Goal: Check status: Check status

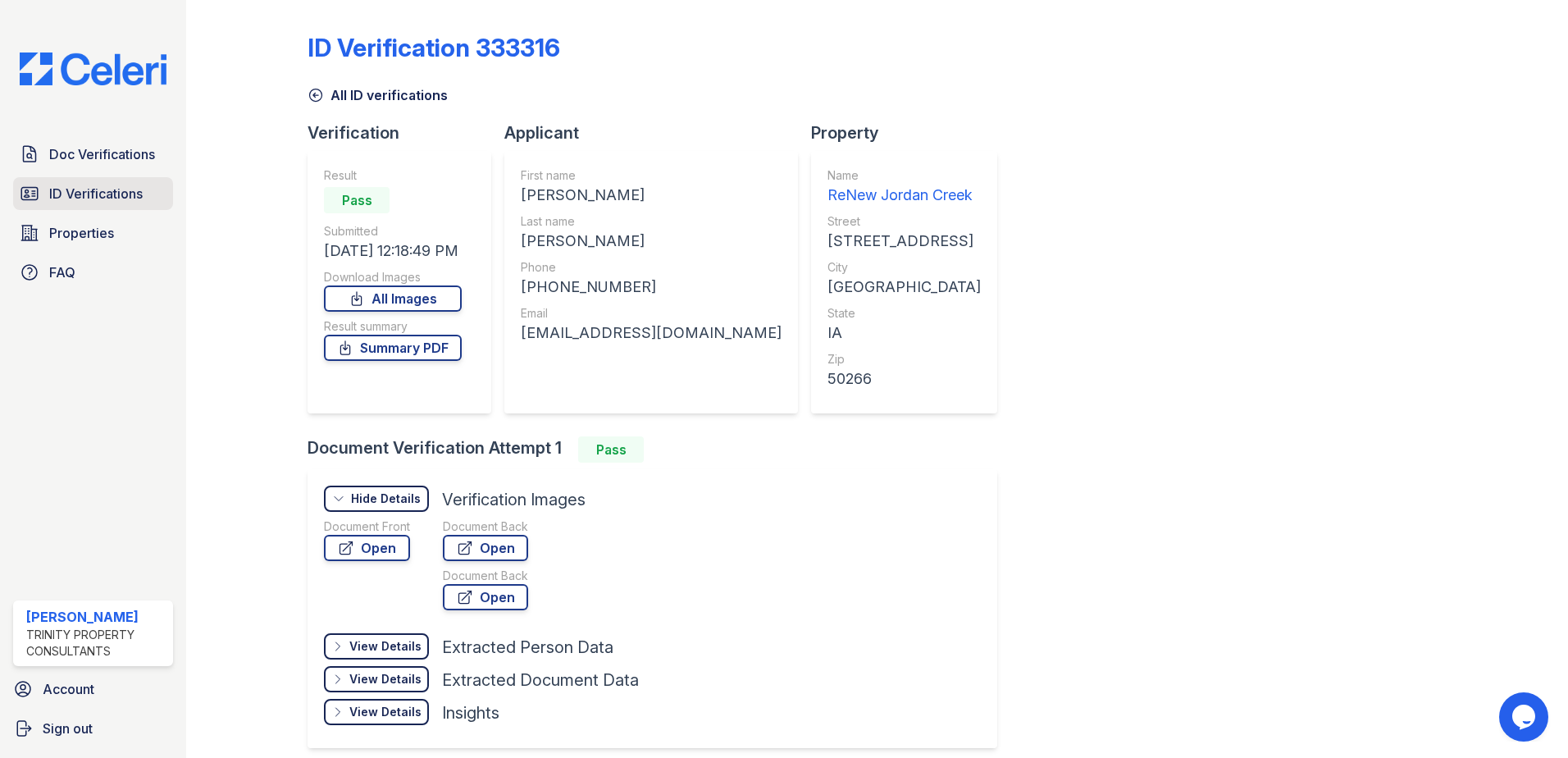
click at [112, 187] on span "ID Verifications" at bounding box center [96, 193] width 93 height 20
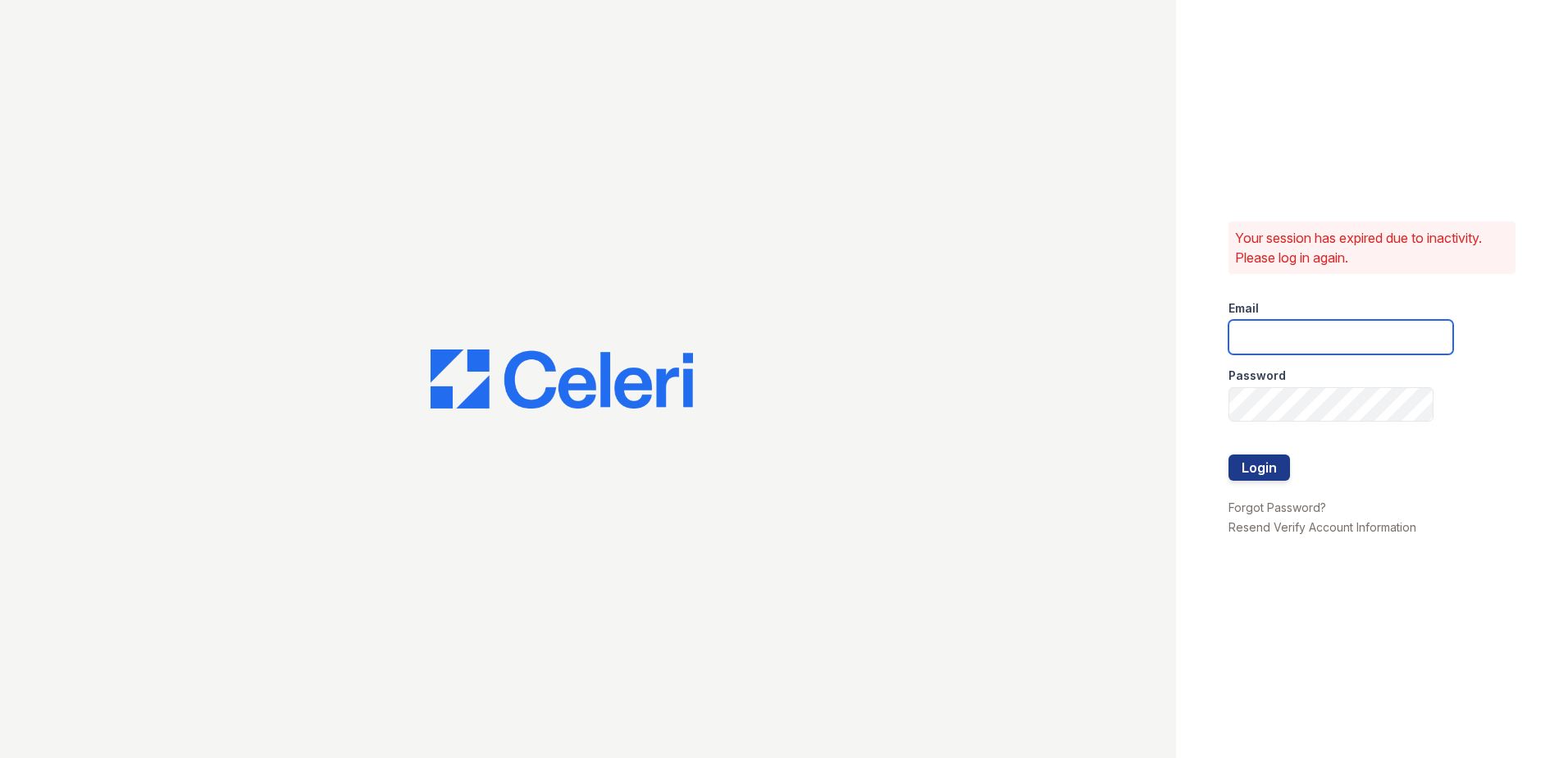
type input "[EMAIL_ADDRESS][PERSON_NAME][DOMAIN_NAME]"
click at [1243, 472] on button "Login" at bounding box center [1258, 467] width 61 height 26
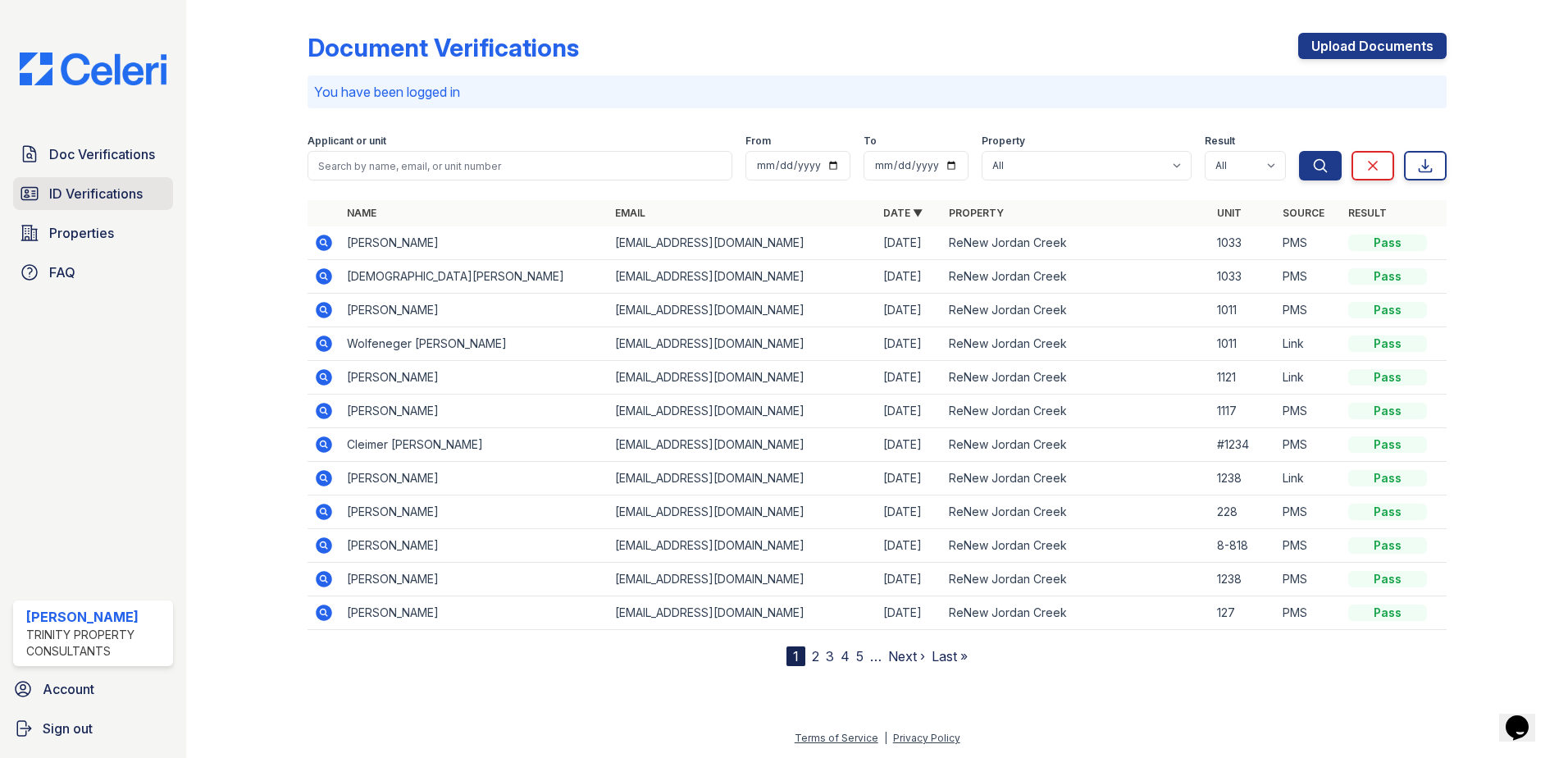
click at [126, 203] on span "ID Verifications" at bounding box center [96, 193] width 93 height 20
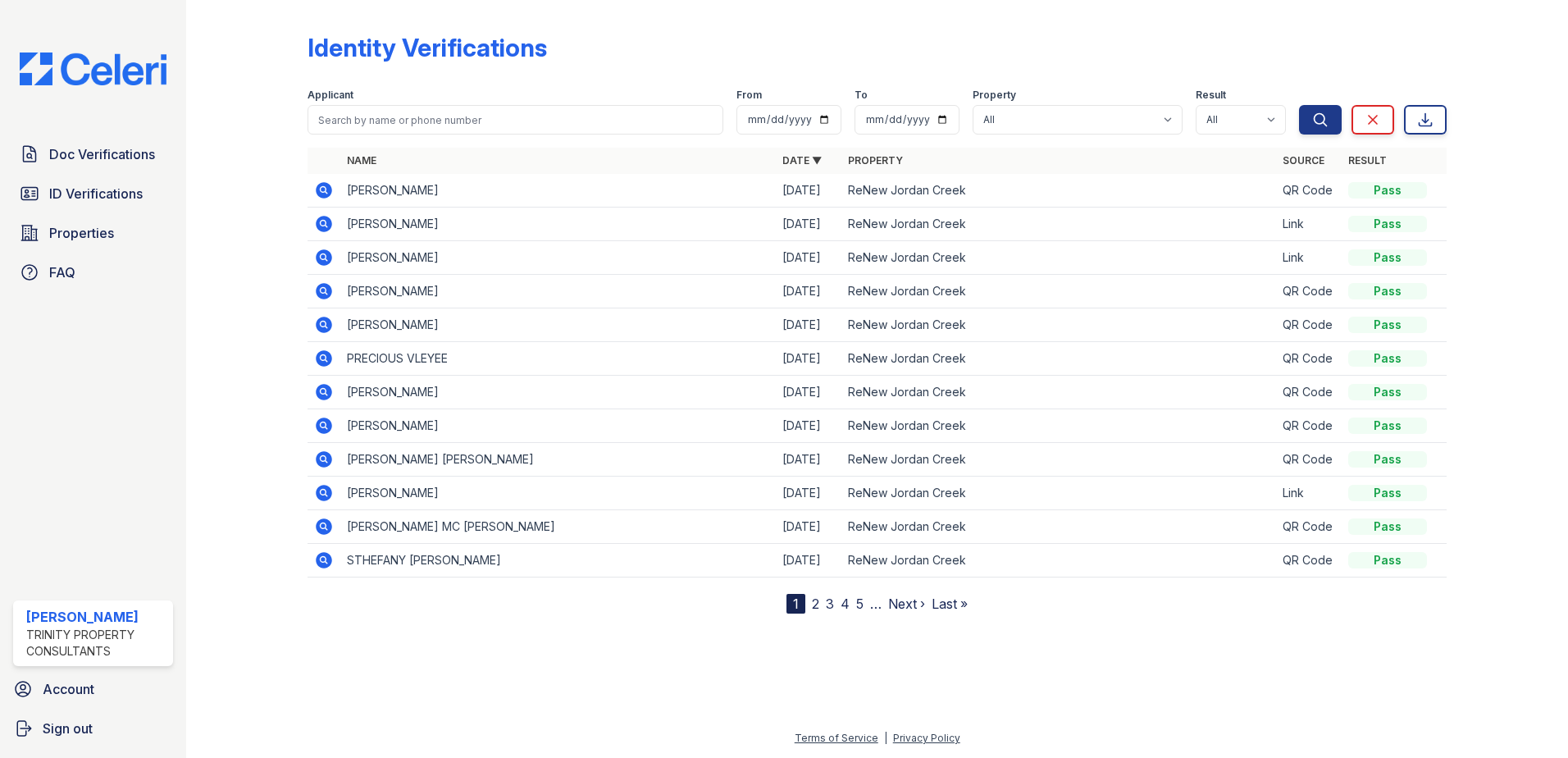
click at [323, 254] on icon at bounding box center [323, 257] width 20 height 20
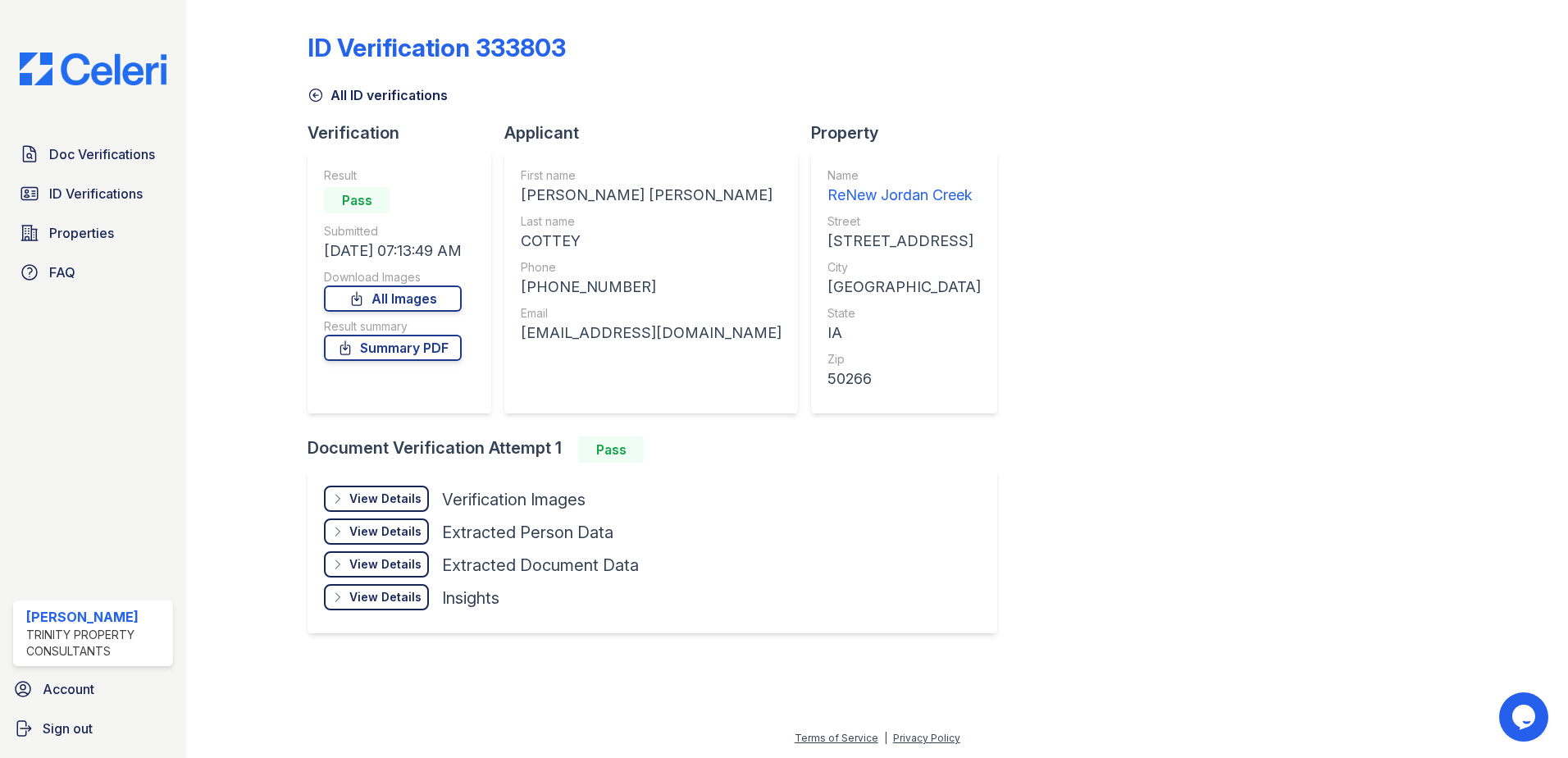
click at [394, 482] on div "View Details Details Hide Details Details Verification Images Face Open Documen…" at bounding box center [652, 551] width 689 height 164
click at [392, 498] on div "View Details" at bounding box center [385, 498] width 72 height 16
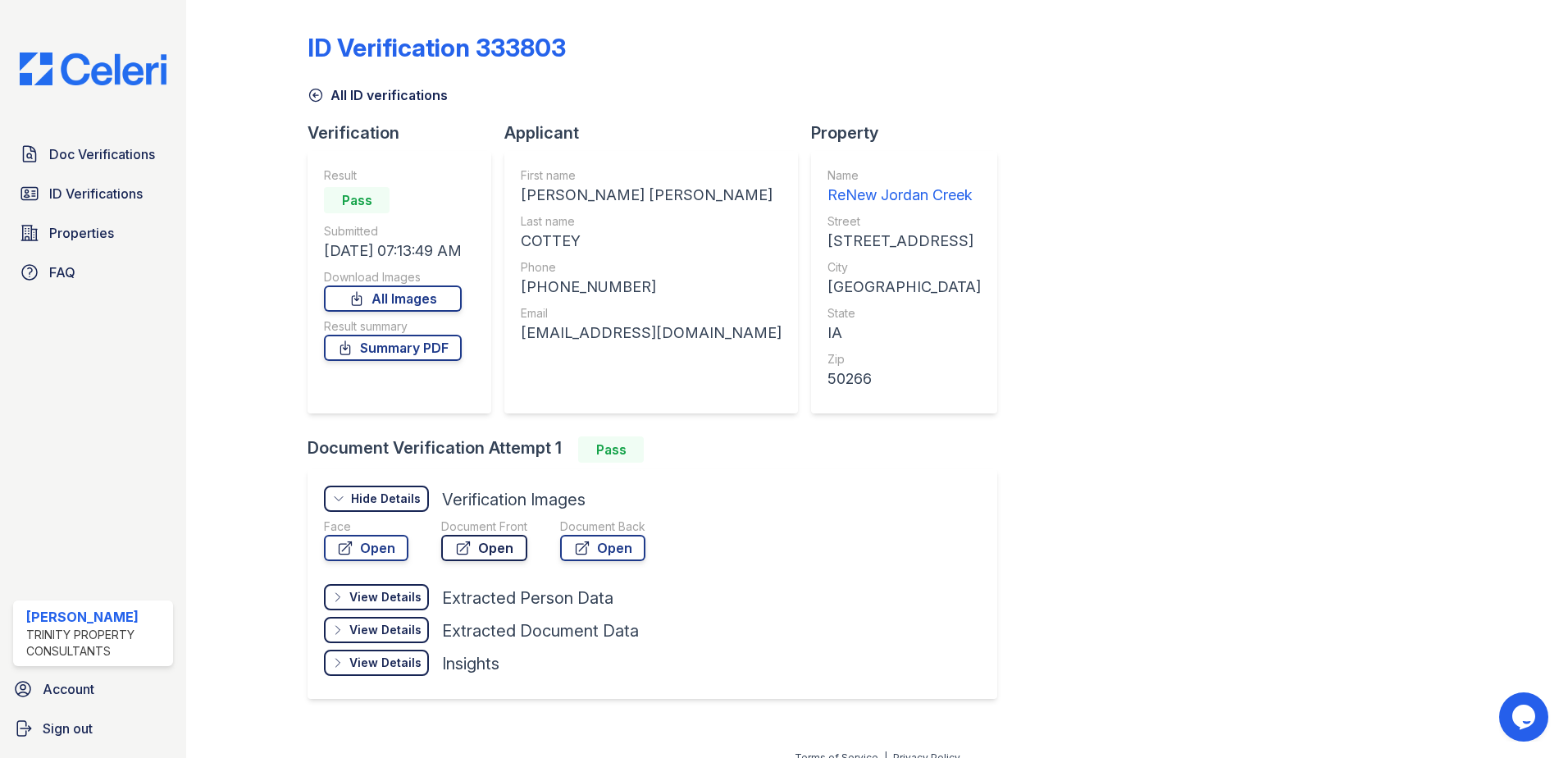
click at [473, 547] on link "Open" at bounding box center [484, 548] width 86 height 26
click at [61, 190] on span "ID Verifications" at bounding box center [96, 193] width 93 height 20
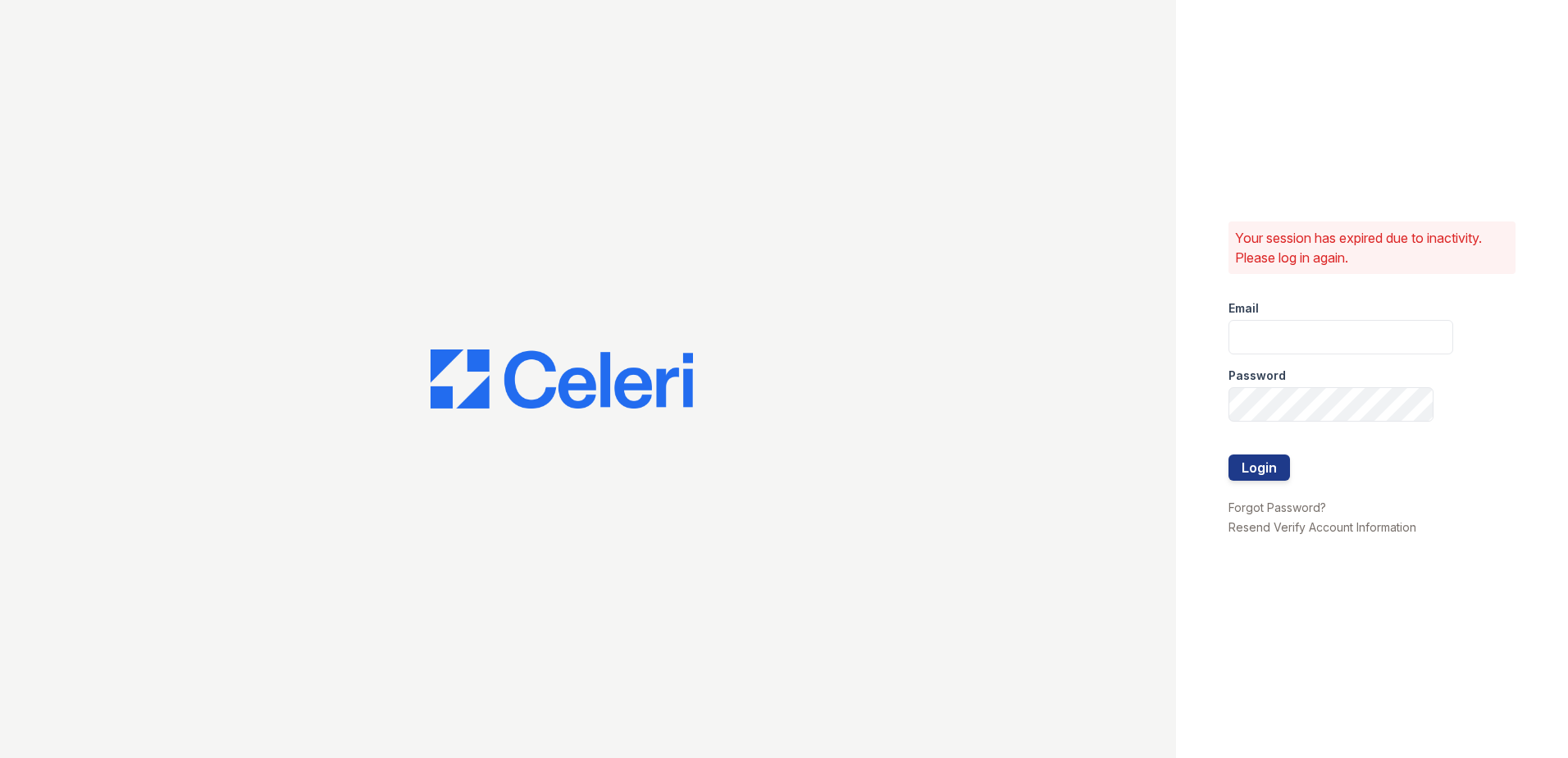
type input "summer.clark@trinity-pm.com"
click at [1279, 455] on button "Login" at bounding box center [1258, 467] width 61 height 26
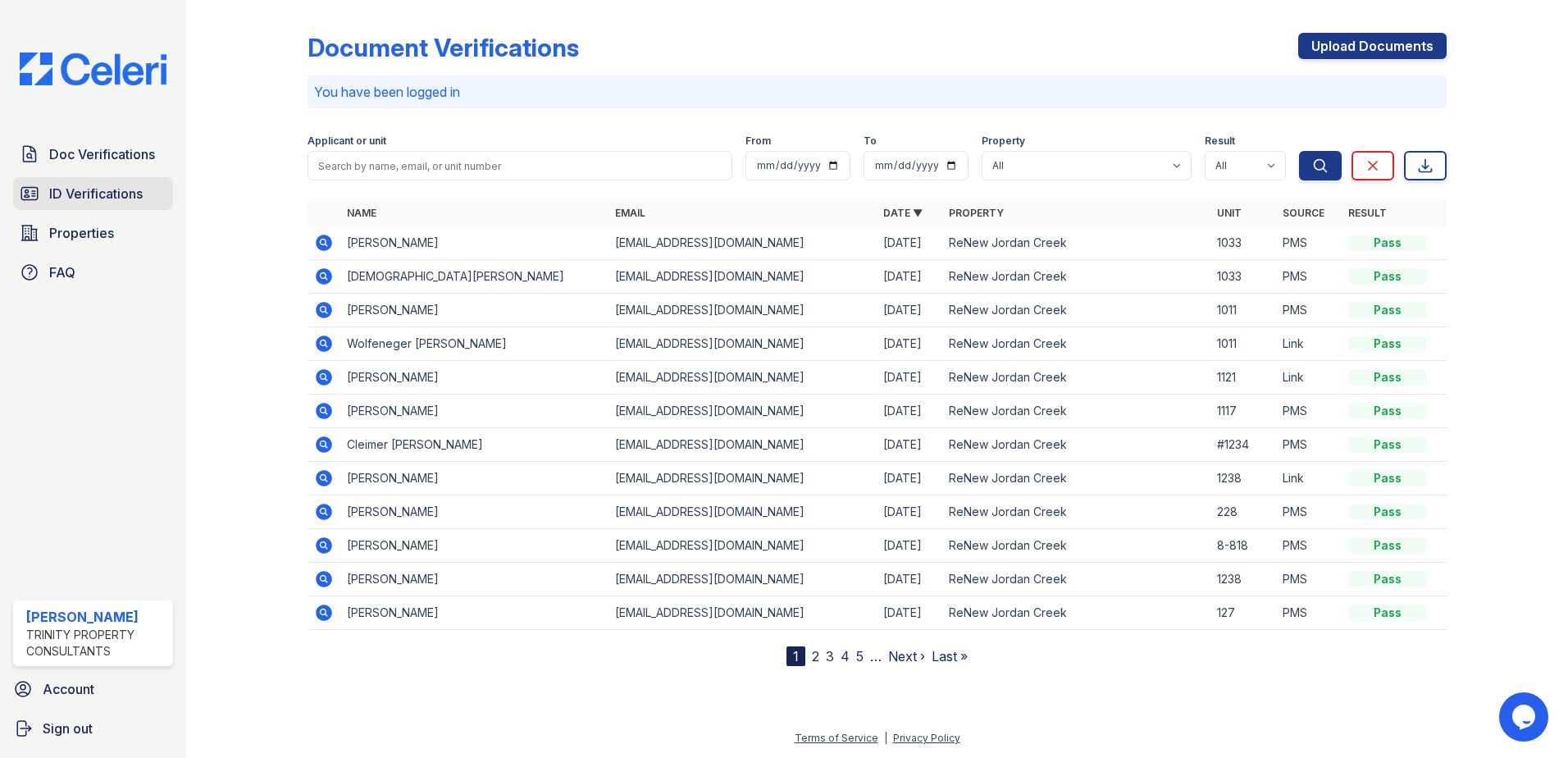
click at [106, 206] on link "ID Verifications" at bounding box center [93, 194] width 160 height 33
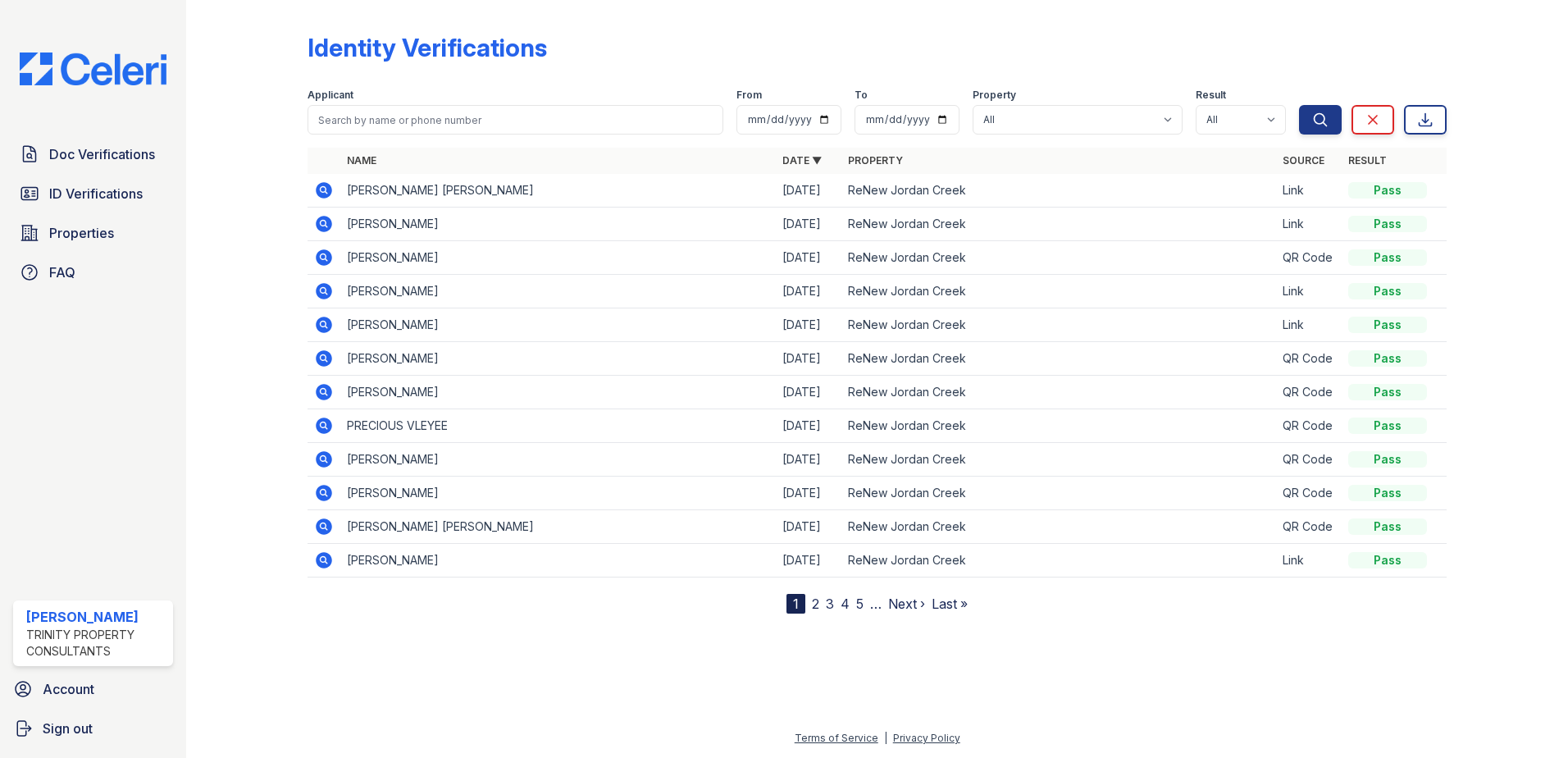
click at [317, 191] on icon at bounding box center [323, 190] width 16 height 16
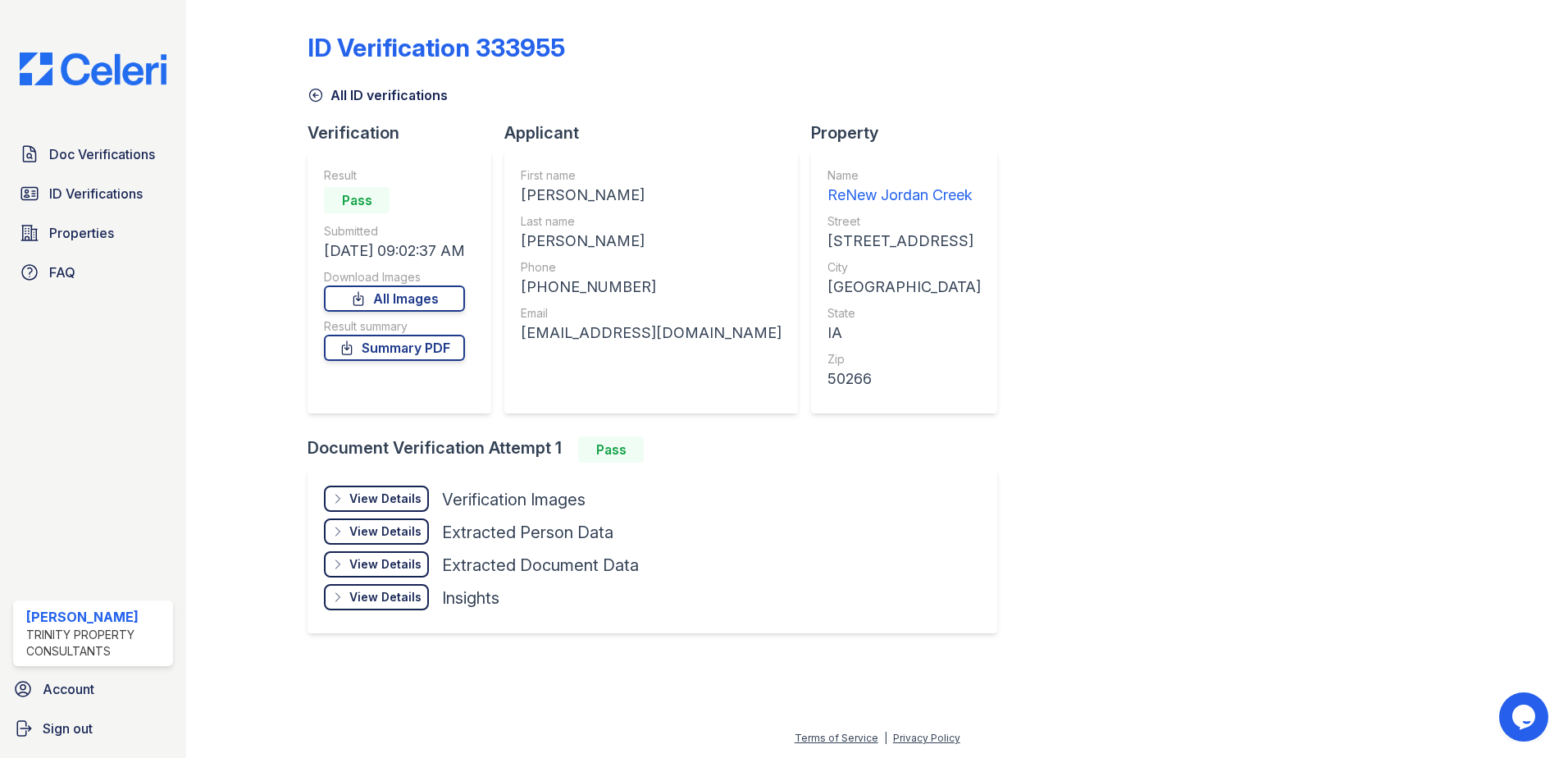
click at [403, 507] on div "View Details Details" at bounding box center [376, 498] width 105 height 26
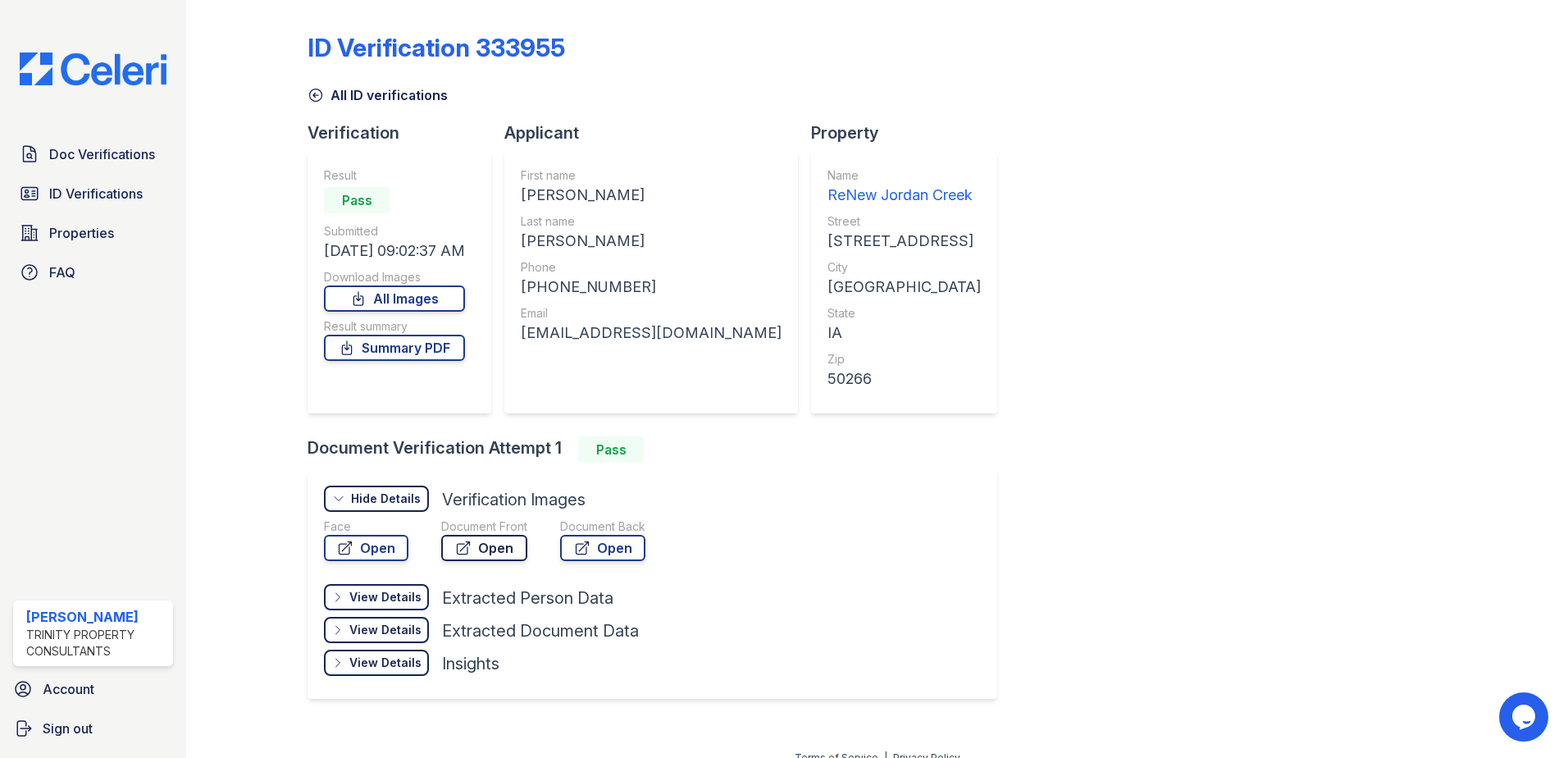
click at [475, 543] on link "Open" at bounding box center [484, 548] width 86 height 26
click at [125, 183] on span "ID Verifications" at bounding box center [96, 193] width 93 height 20
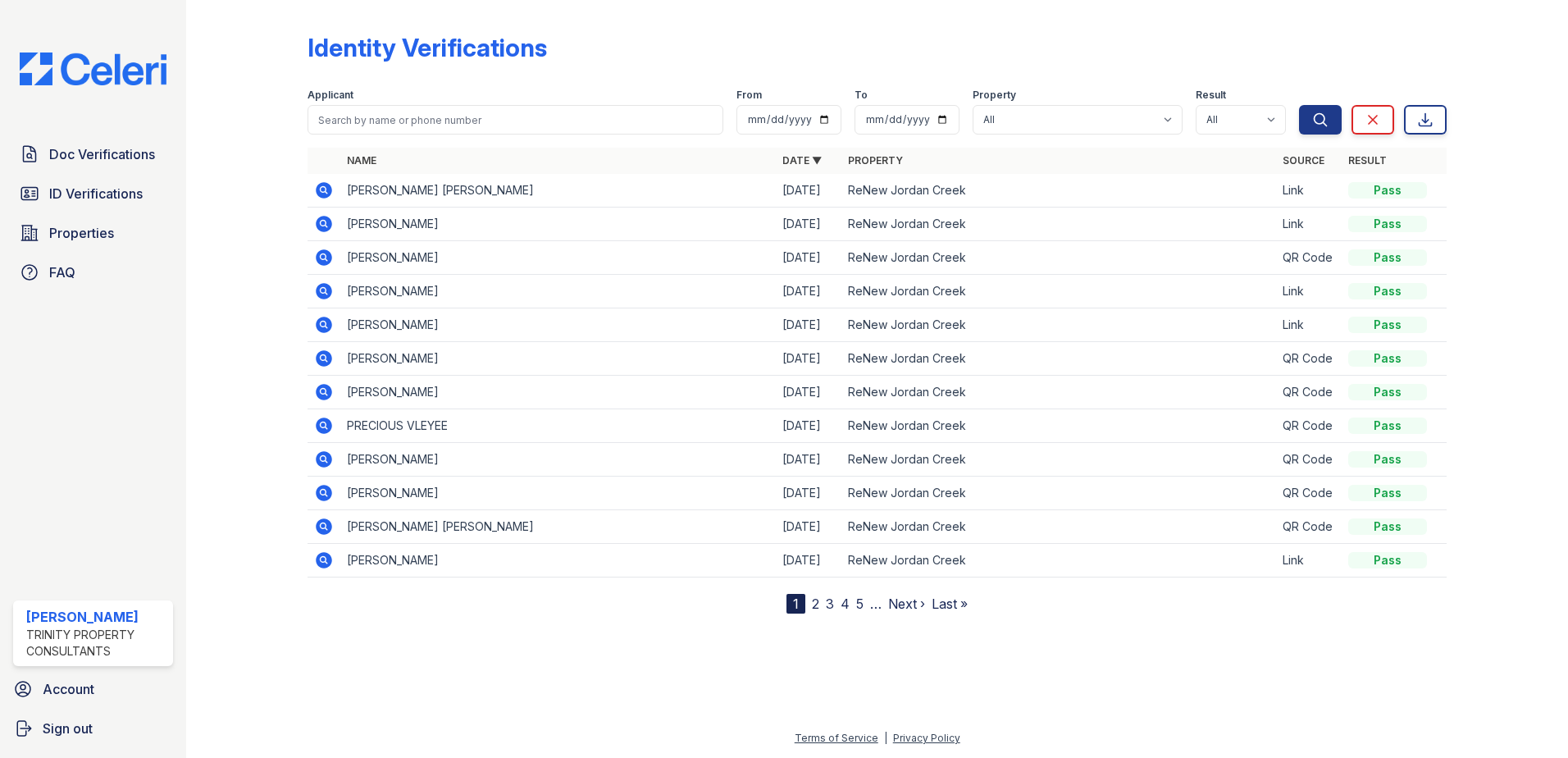
click at [320, 216] on icon at bounding box center [323, 223] width 20 height 20
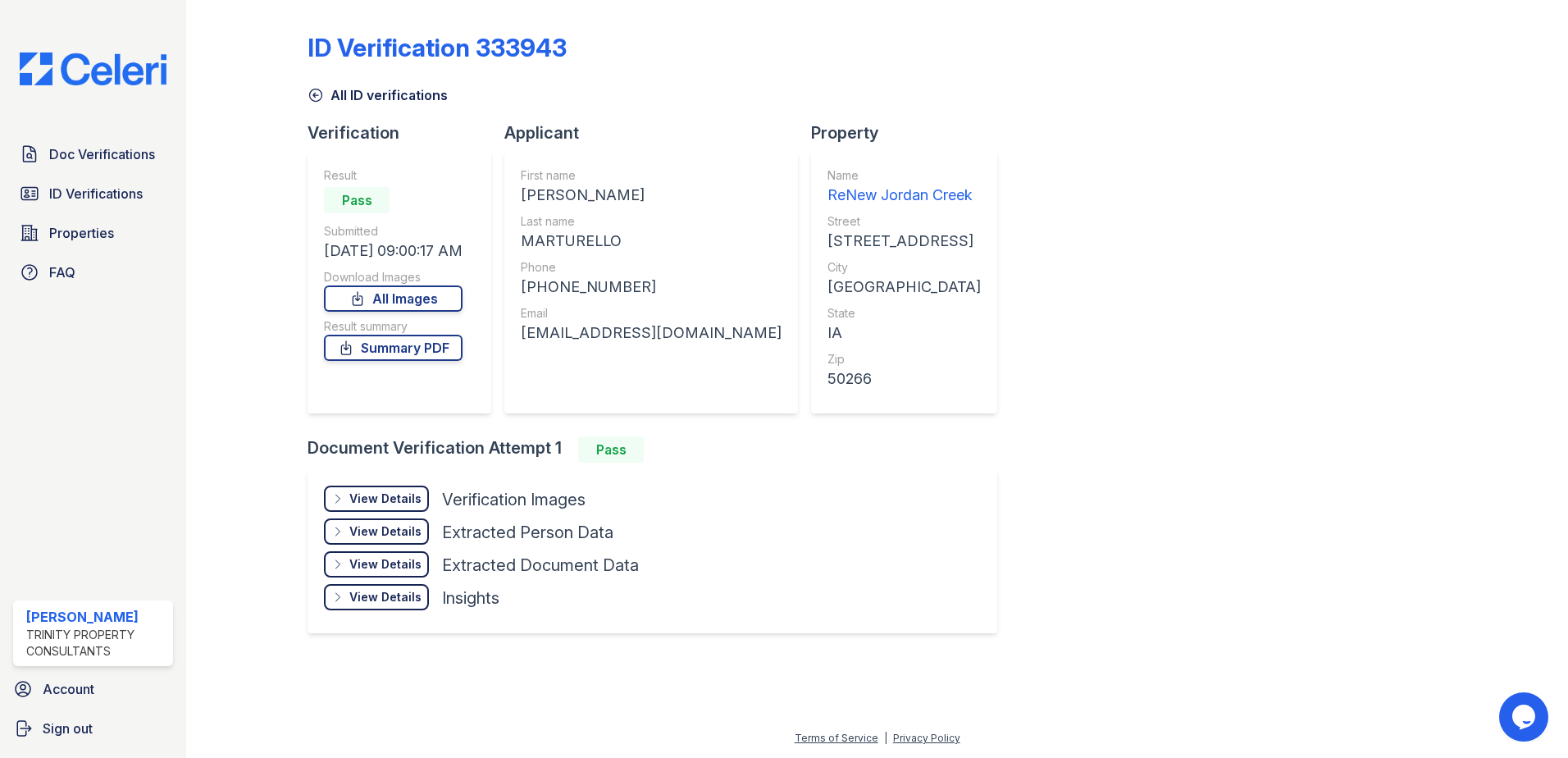
click at [410, 499] on div "View Details" at bounding box center [385, 498] width 72 height 16
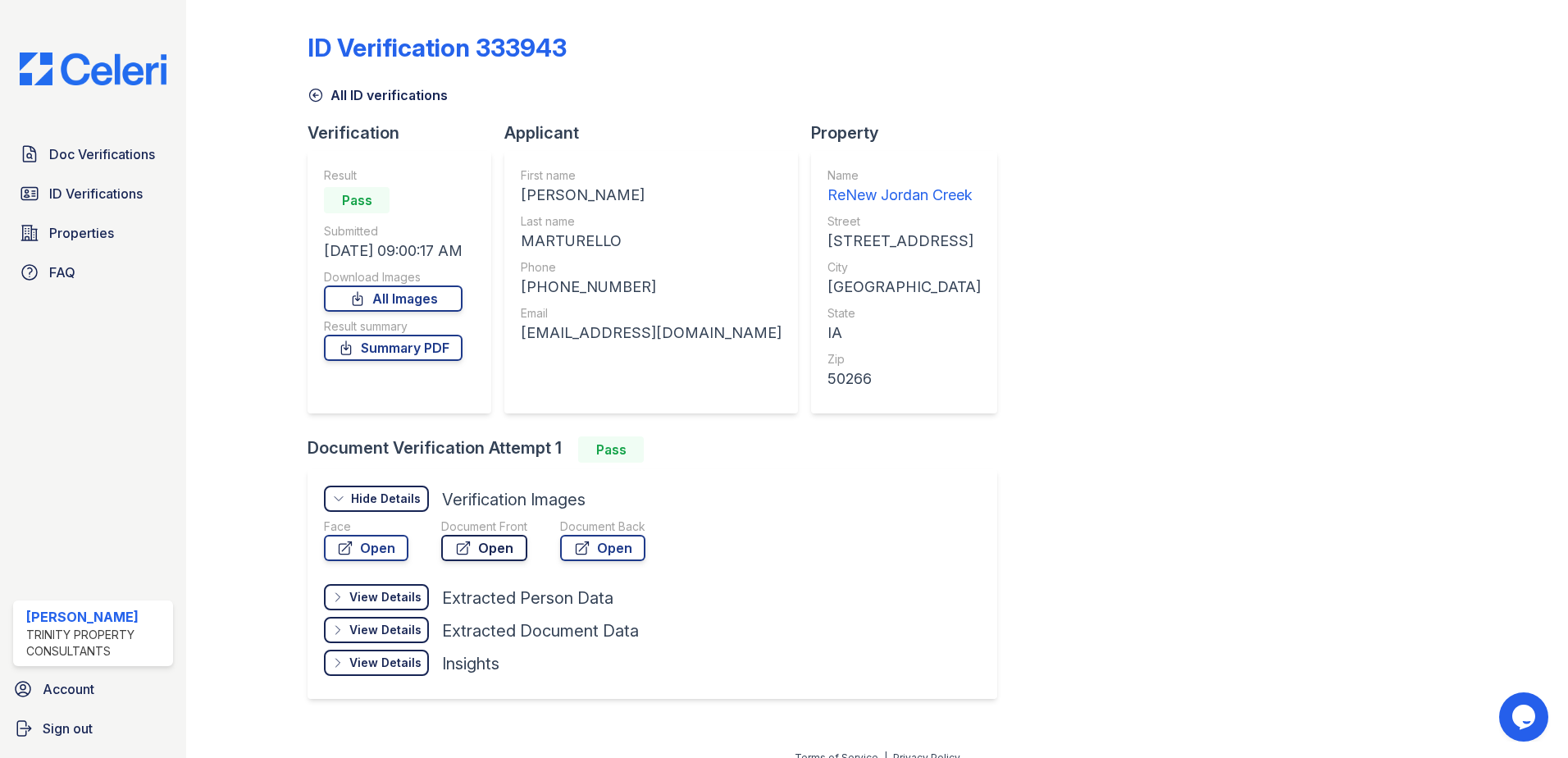
click at [478, 549] on link "Open" at bounding box center [484, 548] width 86 height 26
click at [54, 199] on span "ID Verifications" at bounding box center [96, 193] width 93 height 20
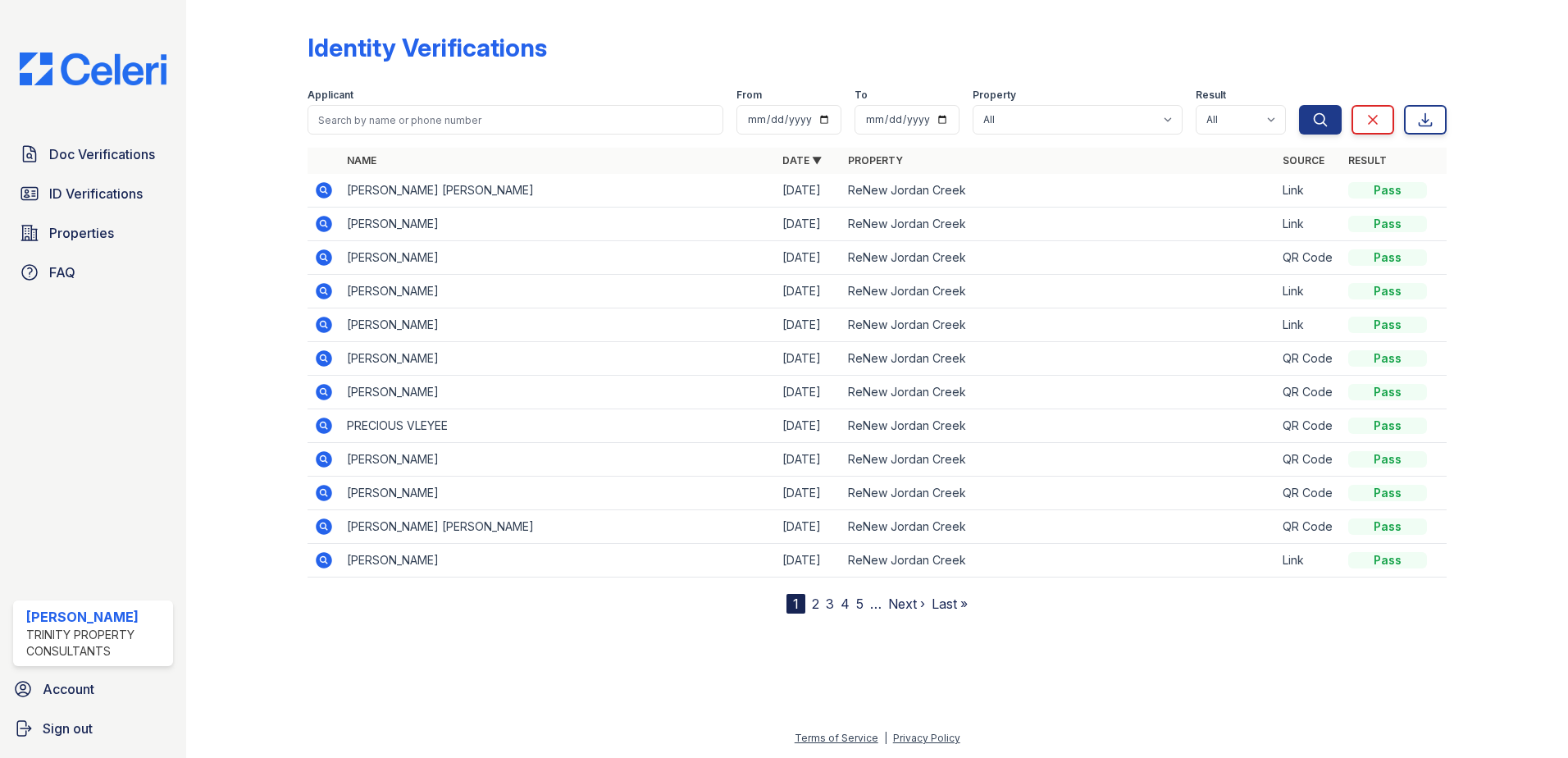
click at [319, 191] on icon at bounding box center [323, 190] width 16 height 16
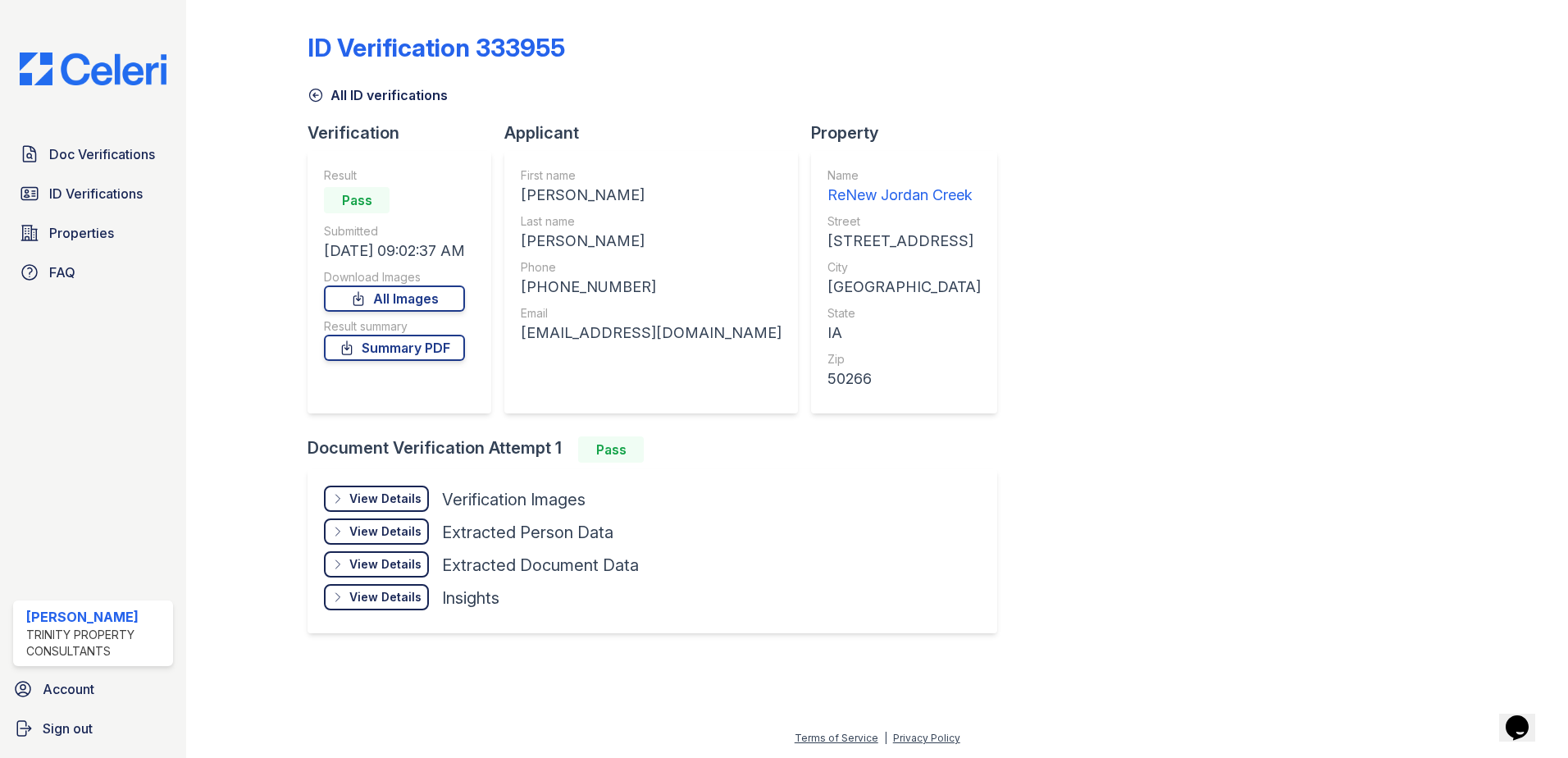
click at [376, 497] on div "View Details" at bounding box center [385, 498] width 72 height 16
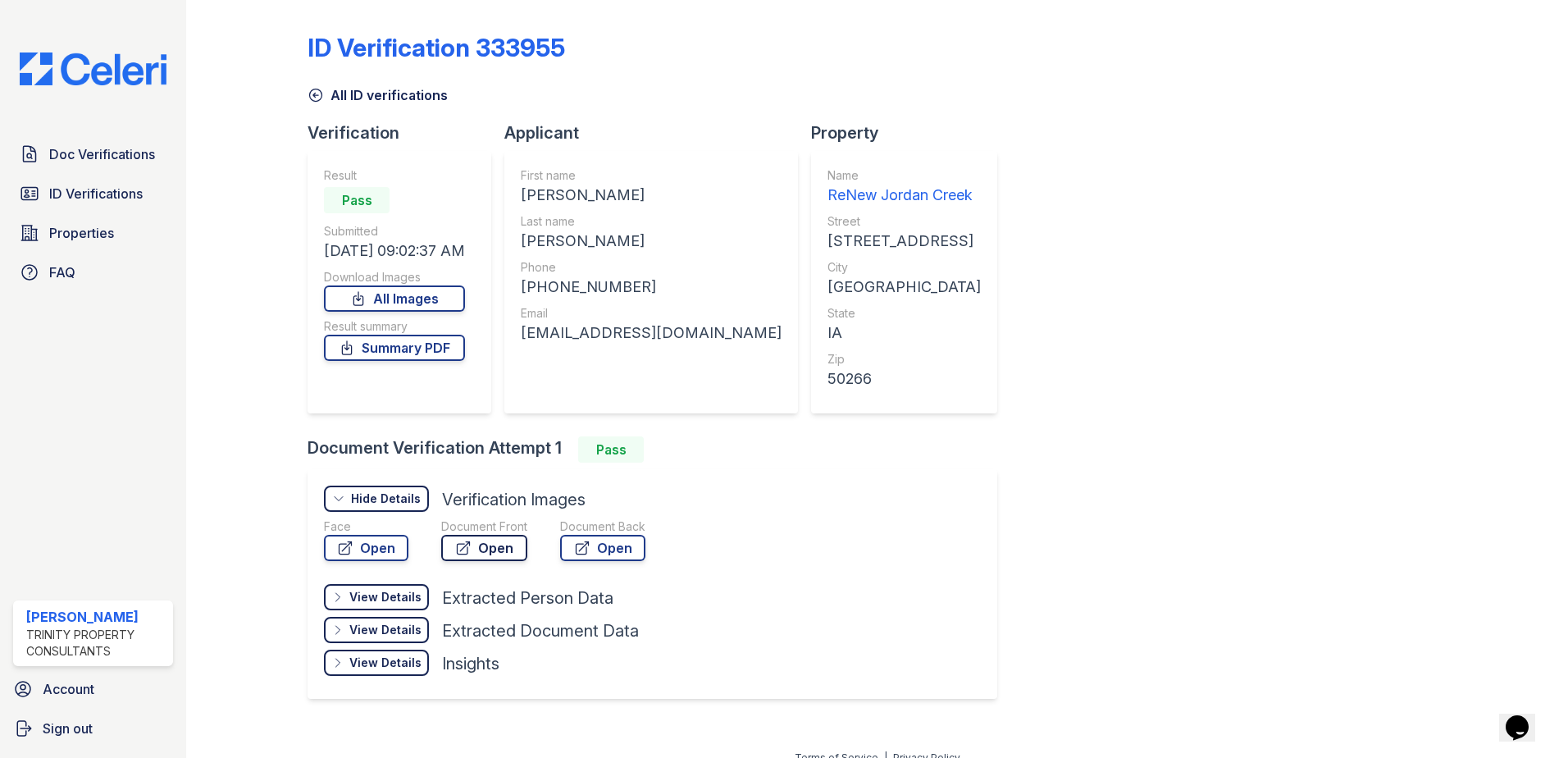
click at [519, 552] on link "Open" at bounding box center [484, 548] width 86 height 26
click at [364, 554] on link "Open" at bounding box center [367, 548] width 85 height 26
click at [70, 202] on span "ID Verifications" at bounding box center [96, 193] width 93 height 20
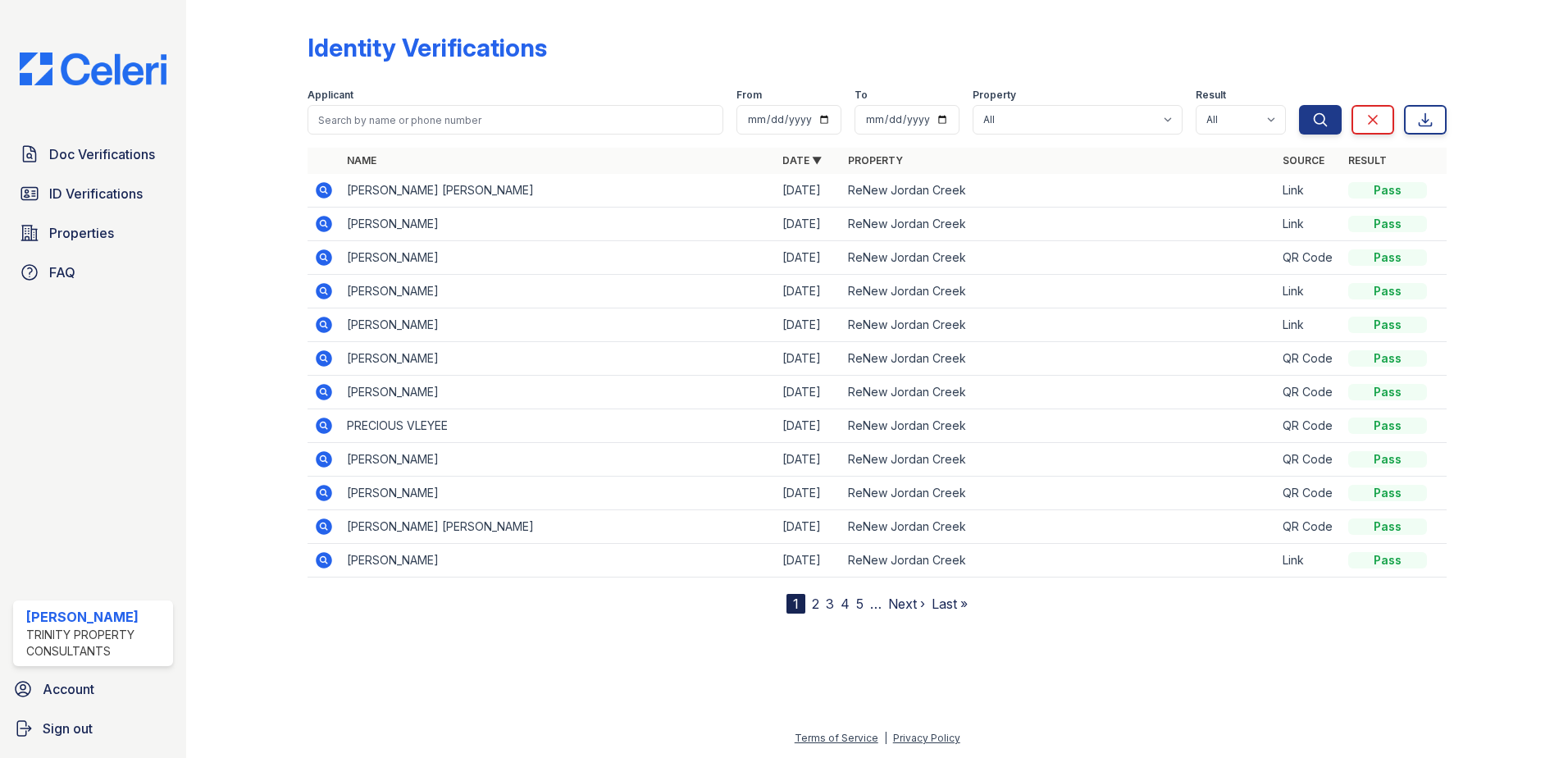
click at [323, 224] on icon at bounding box center [323, 222] width 4 height 4
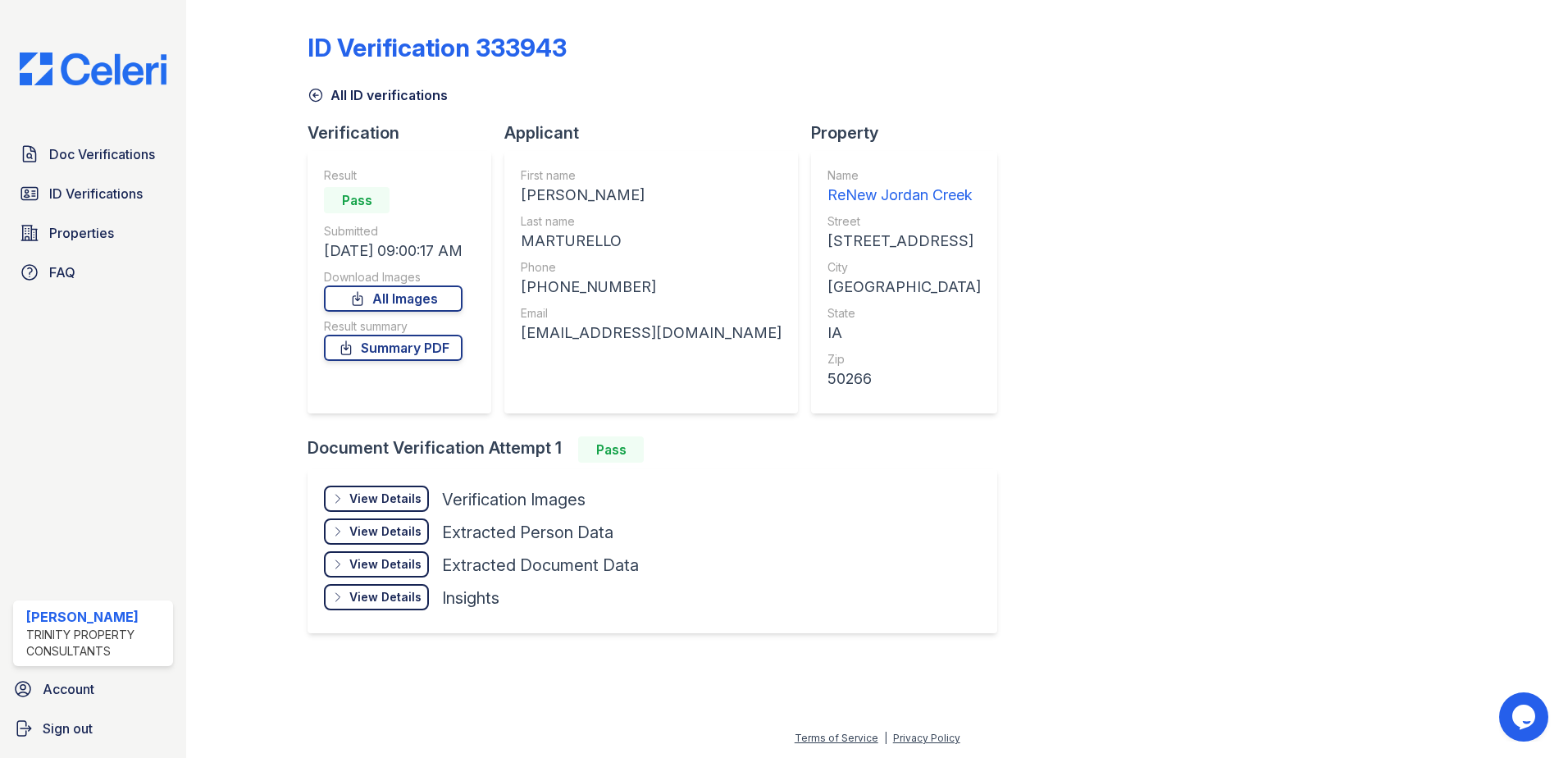
click at [381, 491] on div "View Details" at bounding box center [385, 498] width 72 height 16
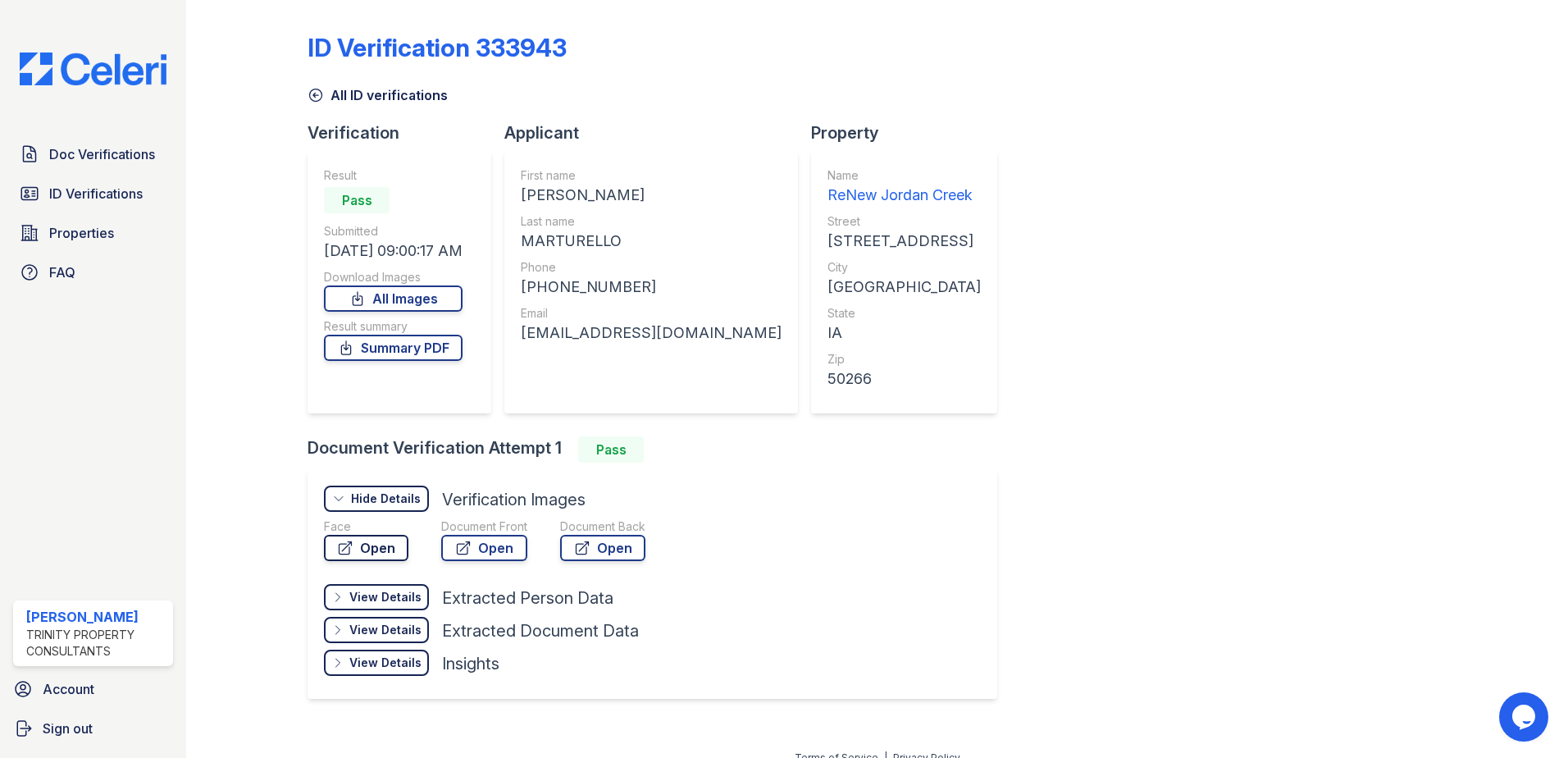
click at [371, 543] on link "Open" at bounding box center [367, 548] width 85 height 26
click at [1368, 357] on div "ID Verification 333943 All ID verifications Verification Result Pass Submitted …" at bounding box center [877, 364] width 1139 height 716
click at [76, 195] on span "ID Verifications" at bounding box center [96, 193] width 93 height 20
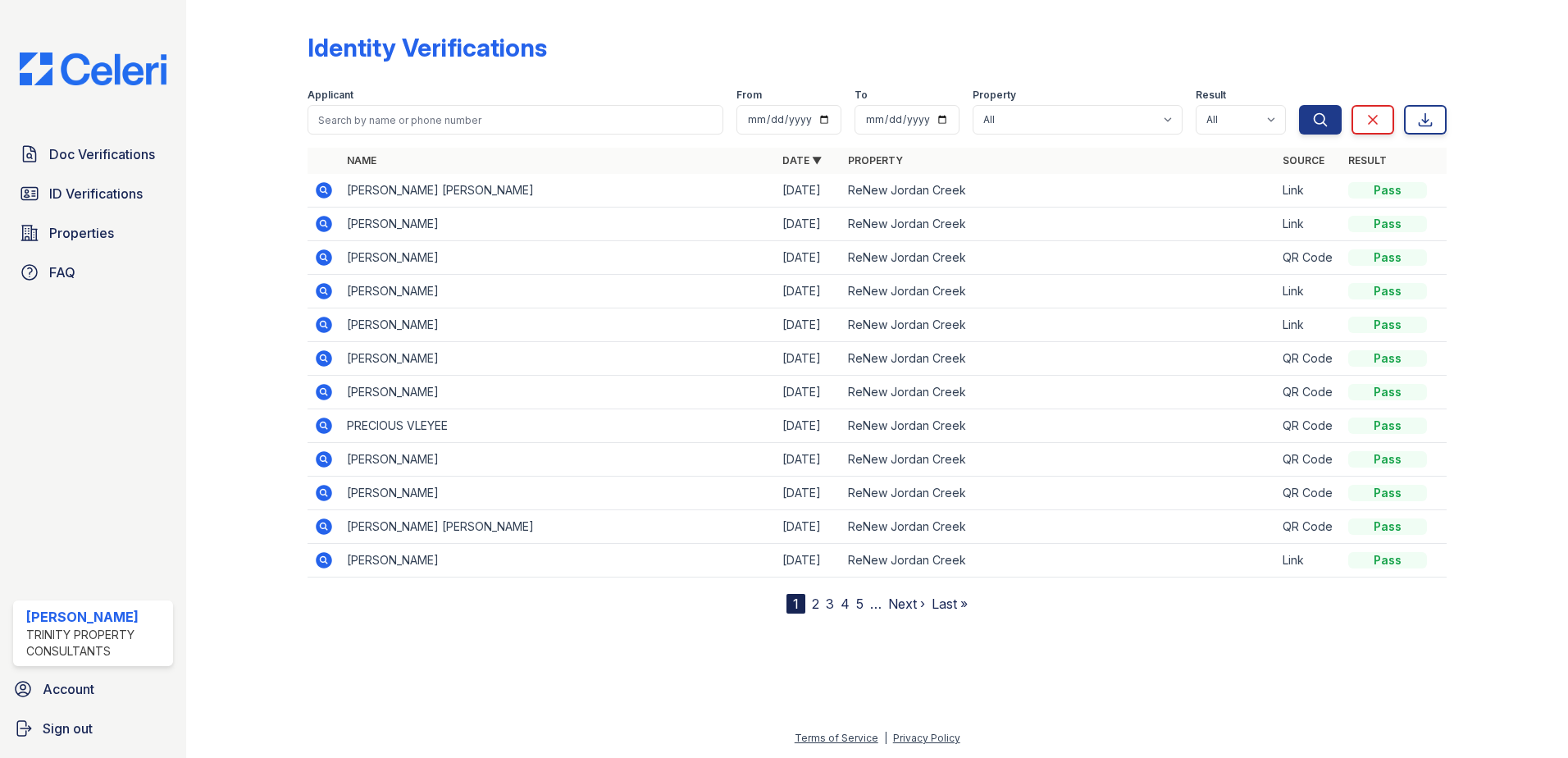
drag, startPoint x: 492, startPoint y: 524, endPoint x: 240, endPoint y: 573, distance: 256.7
click at [240, 573] on div at bounding box center [260, 311] width 95 height 607
click at [259, 440] on div at bounding box center [260, 311] width 95 height 607
click at [50, 57] on img at bounding box center [93, 69] width 173 height 33
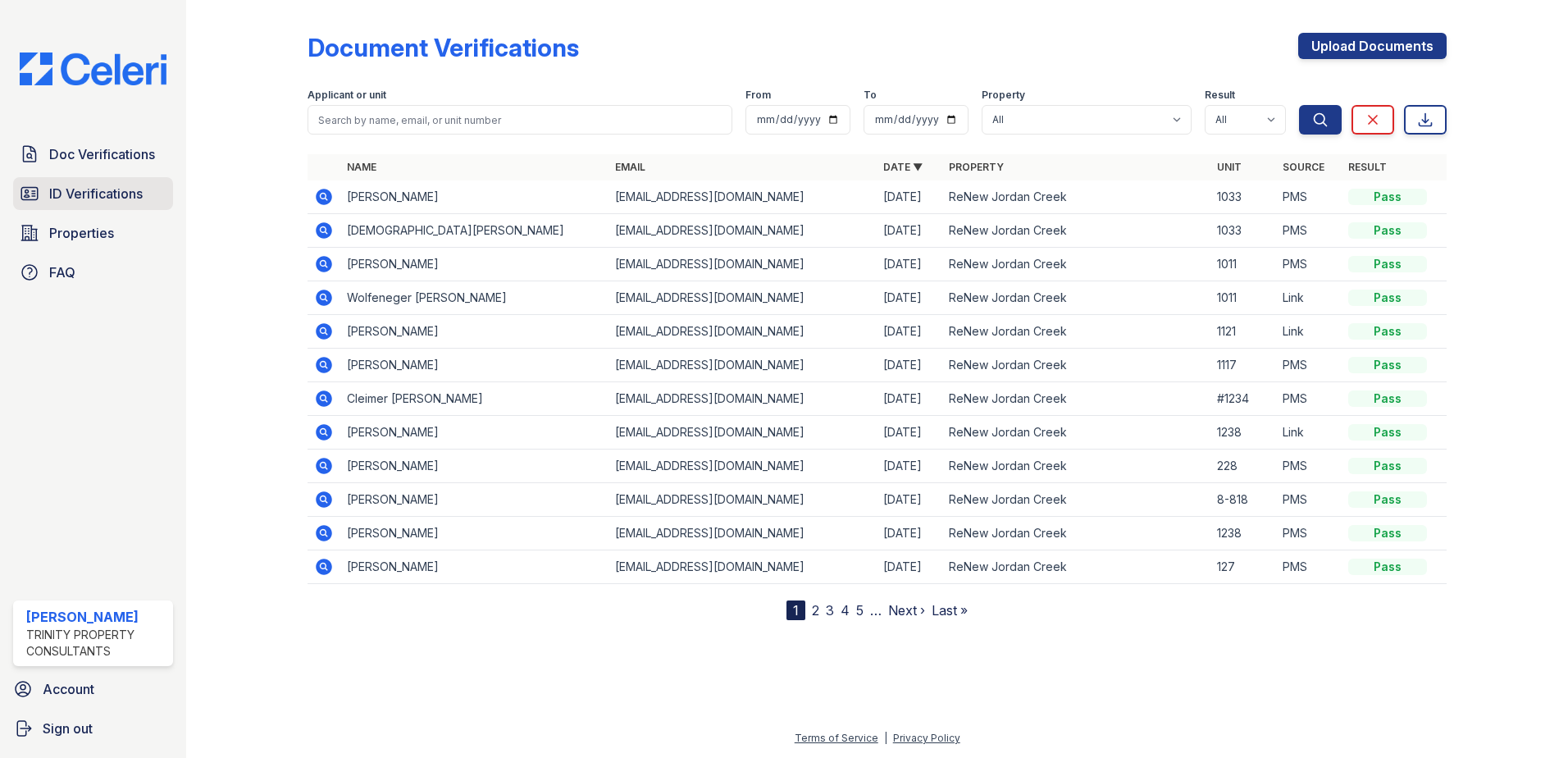
click at [143, 198] on span "ID Verifications" at bounding box center [96, 193] width 93 height 20
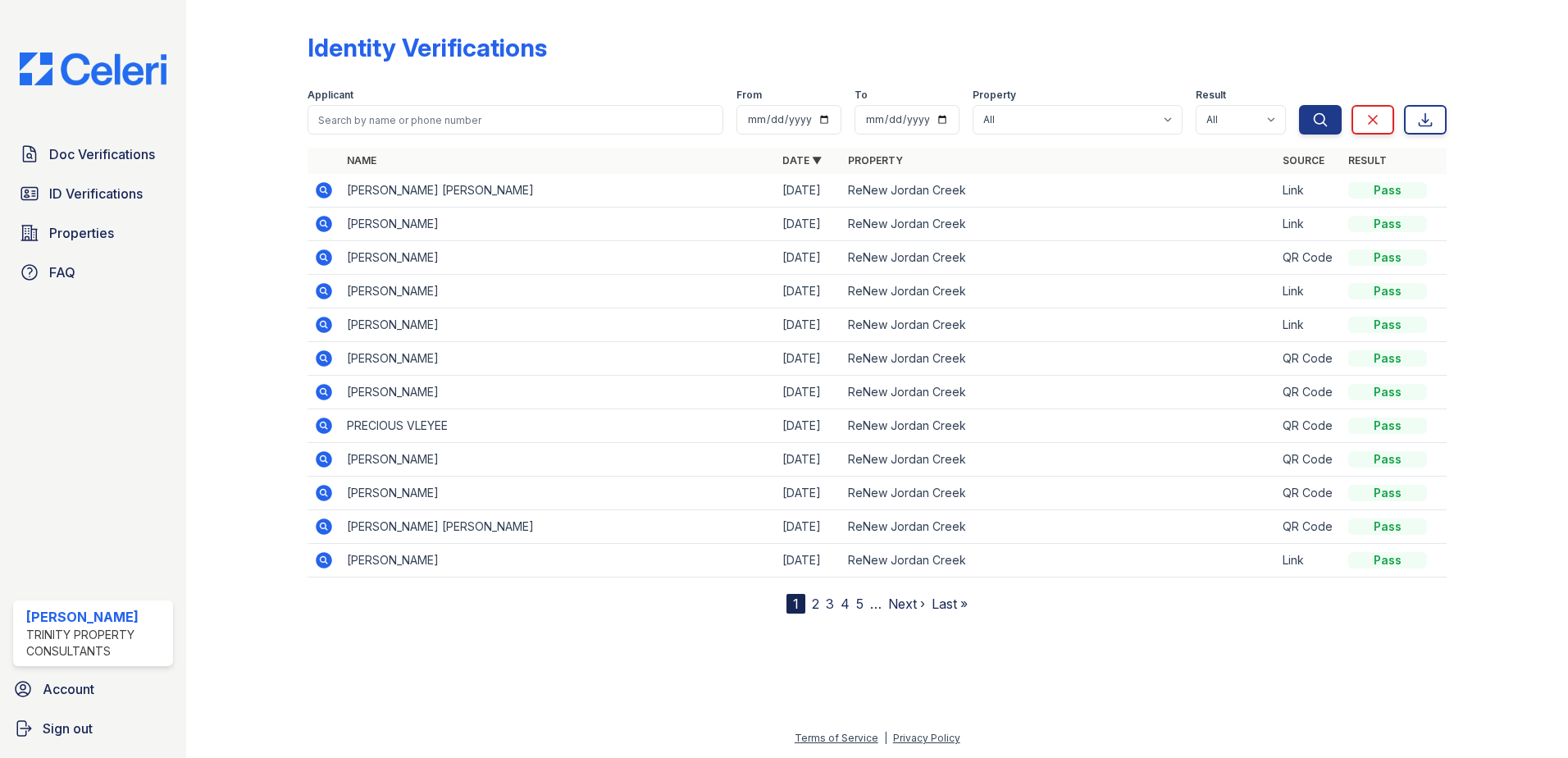
click at [451, 85] on div "Applicant From To Property All ReNew Jordan Creek Result All Pass Fail Caution …" at bounding box center [803, 108] width 991 height 53
click at [112, 196] on span "ID Verifications" at bounding box center [96, 193] width 93 height 20
